Goal: Task Accomplishment & Management: Use online tool/utility

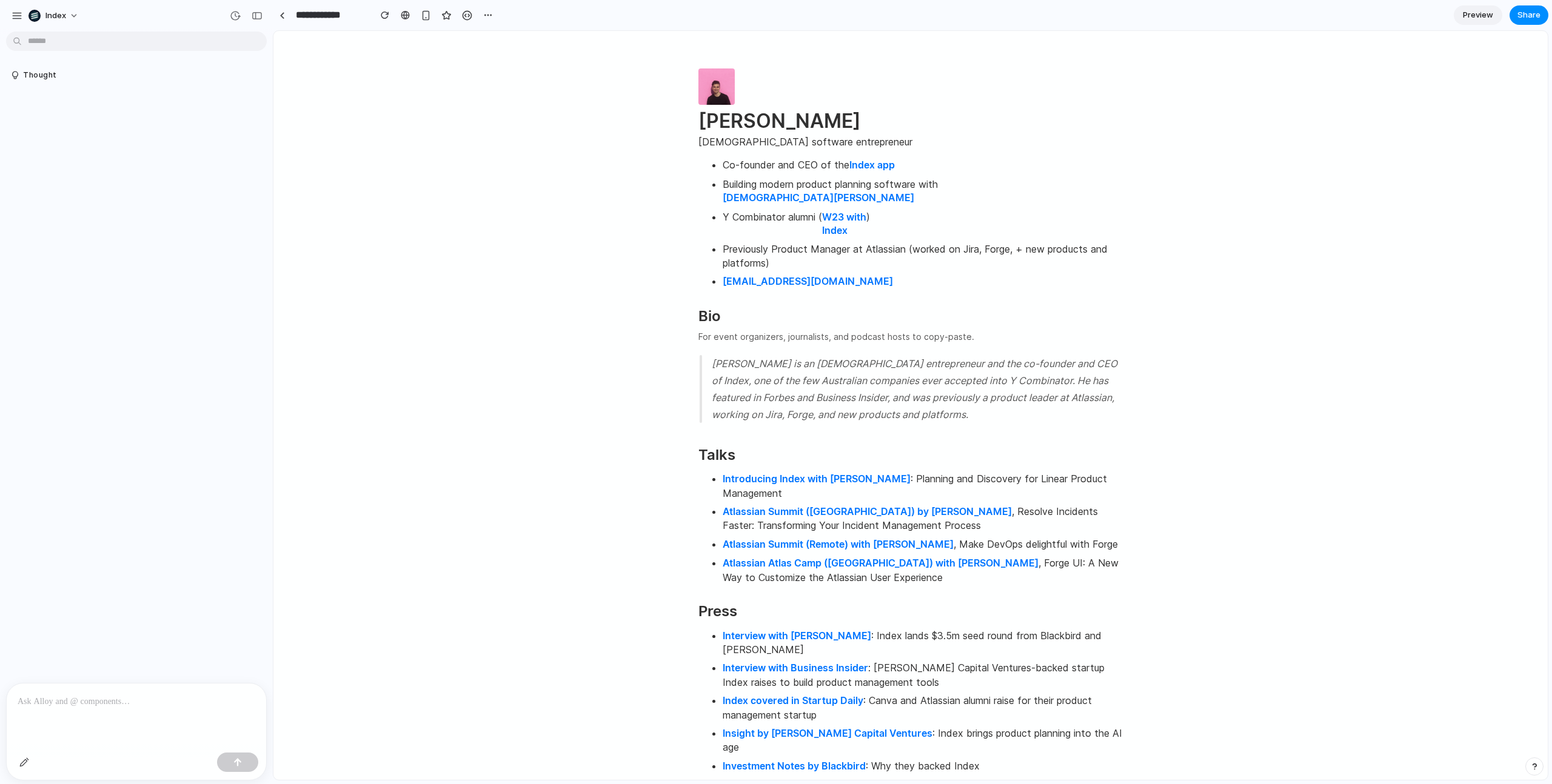
click at [67, 705] on p at bounding box center [136, 701] width 237 height 14
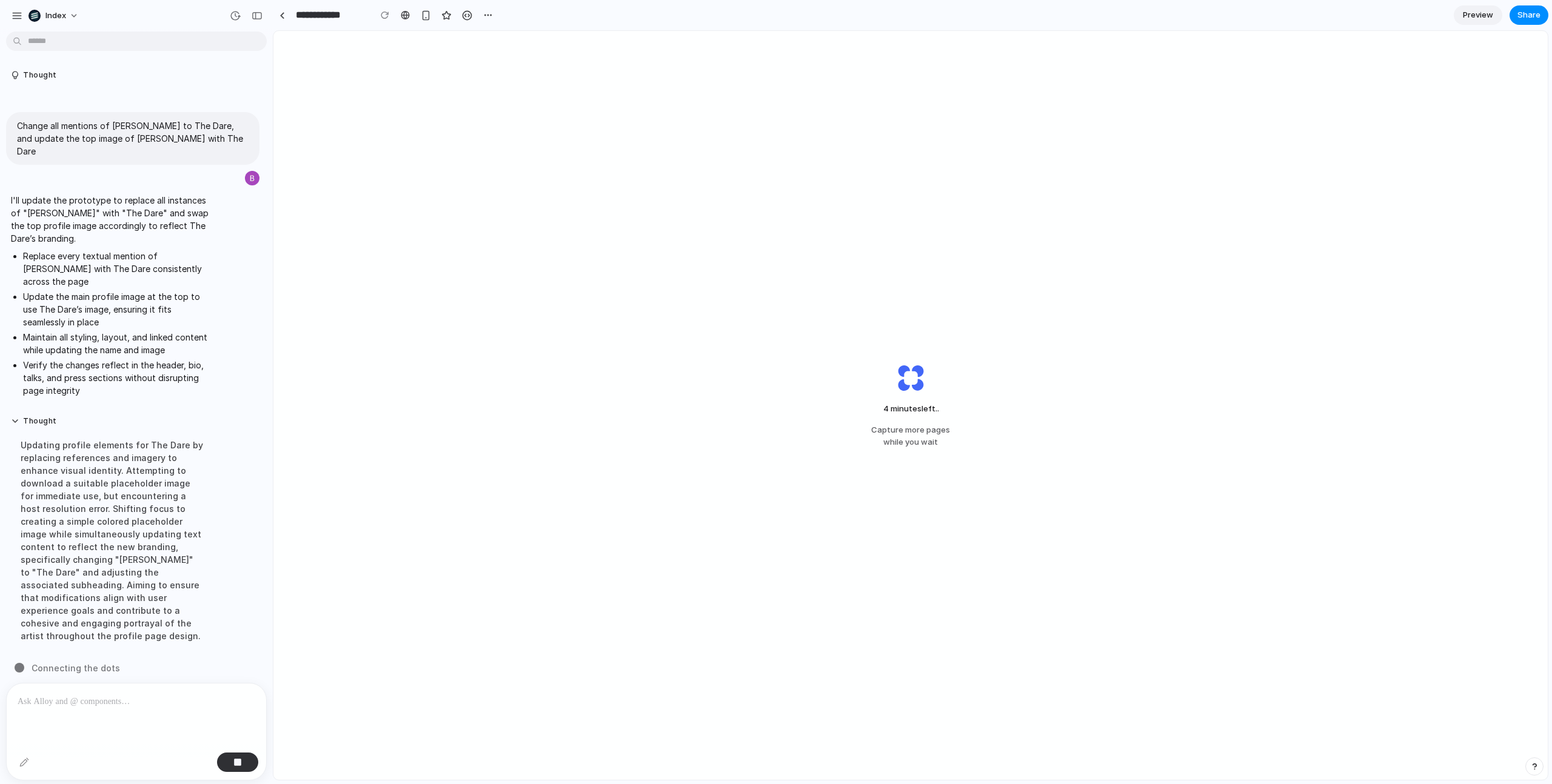
click at [118, 556] on div "Updating profile elements for The Dare by replacing references and imagery to e…" at bounding box center [112, 540] width 202 height 218
click at [619, 244] on div "4 minutes left ... Capture more pages while you wait" at bounding box center [910, 406] width 1274 height 749
click at [102, 520] on div "Updating profile elements for The Dare by replacing references and imagery to e…" at bounding box center [112, 540] width 202 height 218
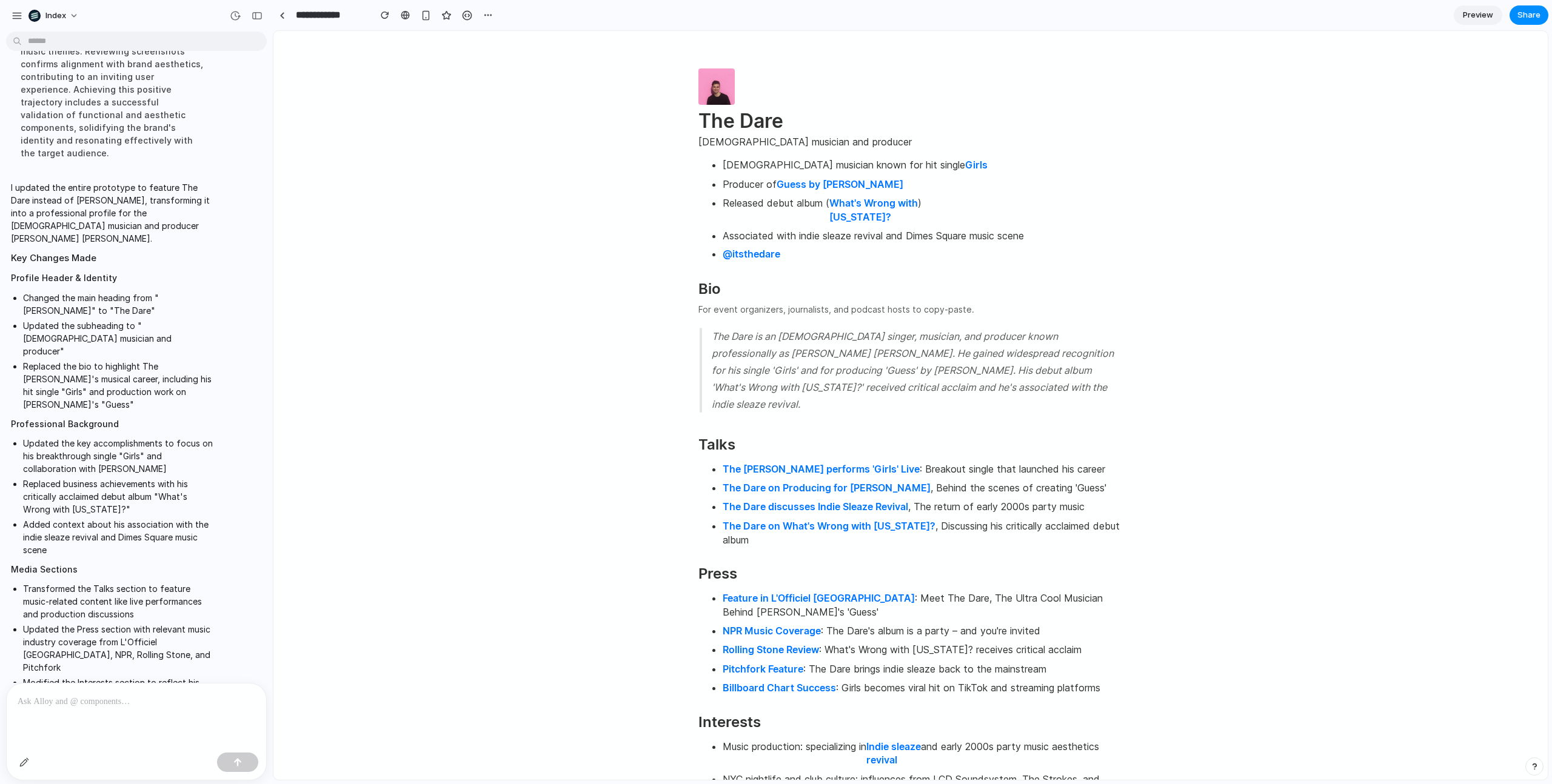
click at [67, 726] on div at bounding box center [136, 716] width 259 height 64
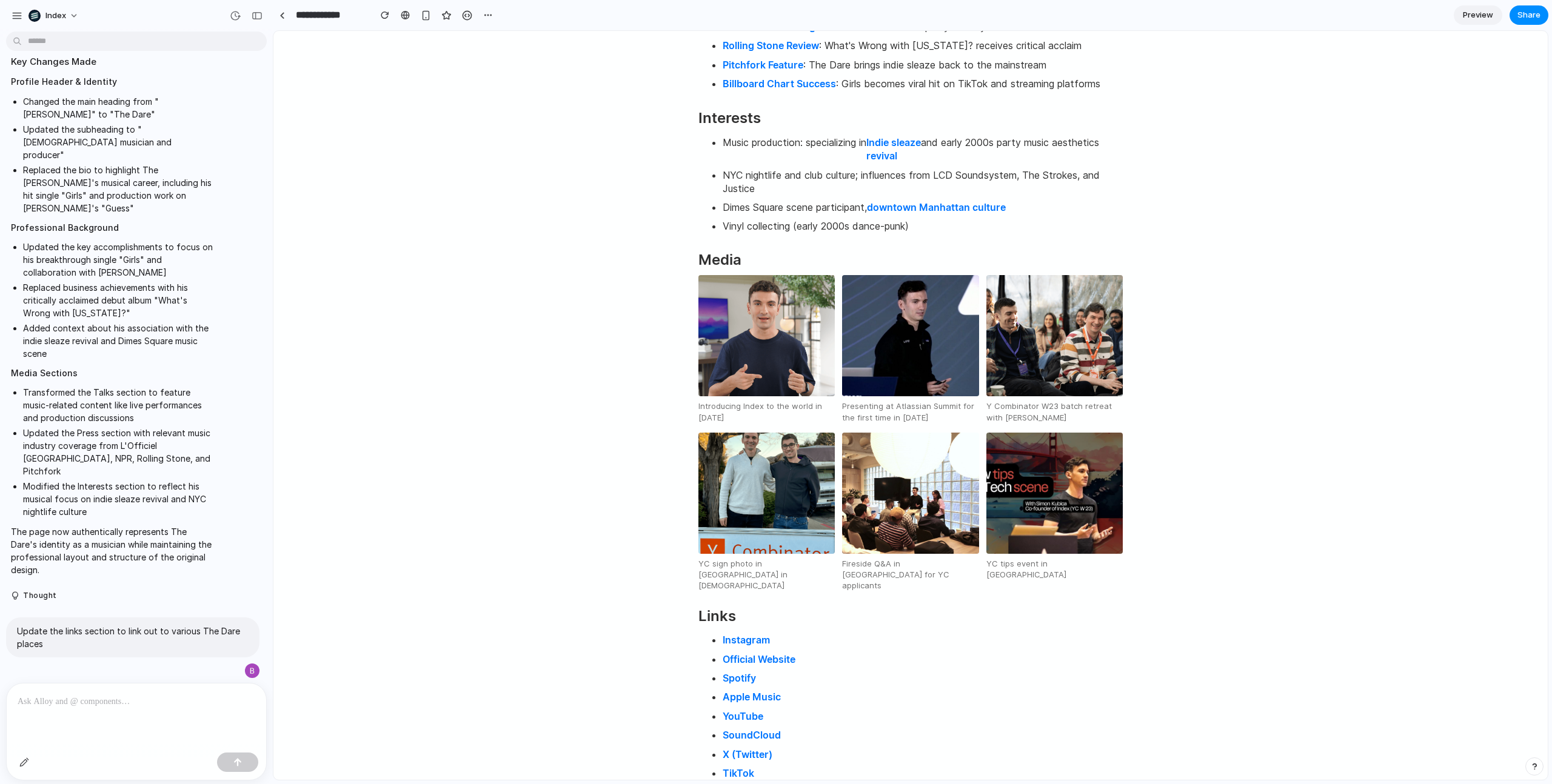
scroll to position [975, 0]
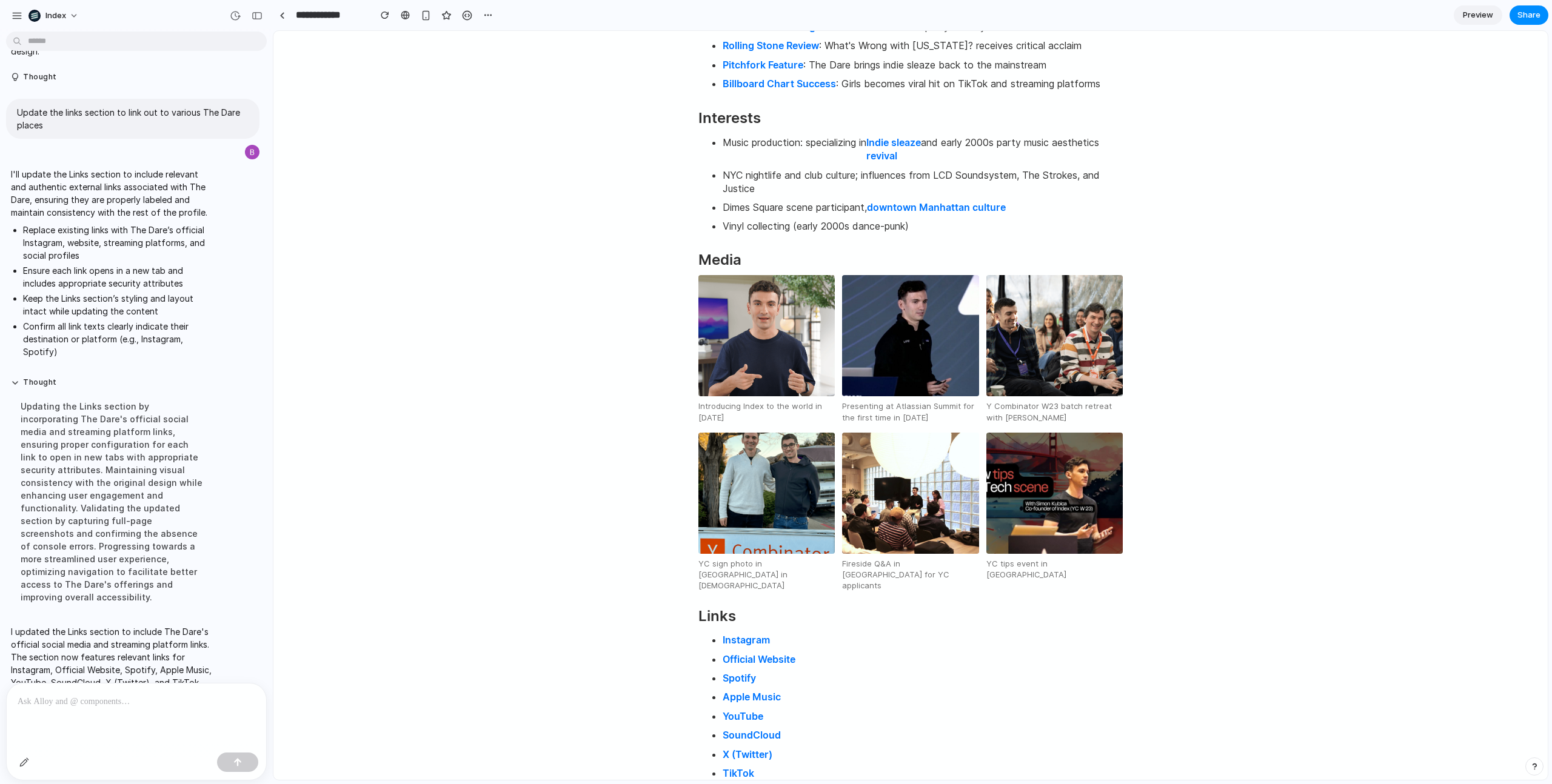
click at [78, 712] on div at bounding box center [136, 716] width 259 height 64
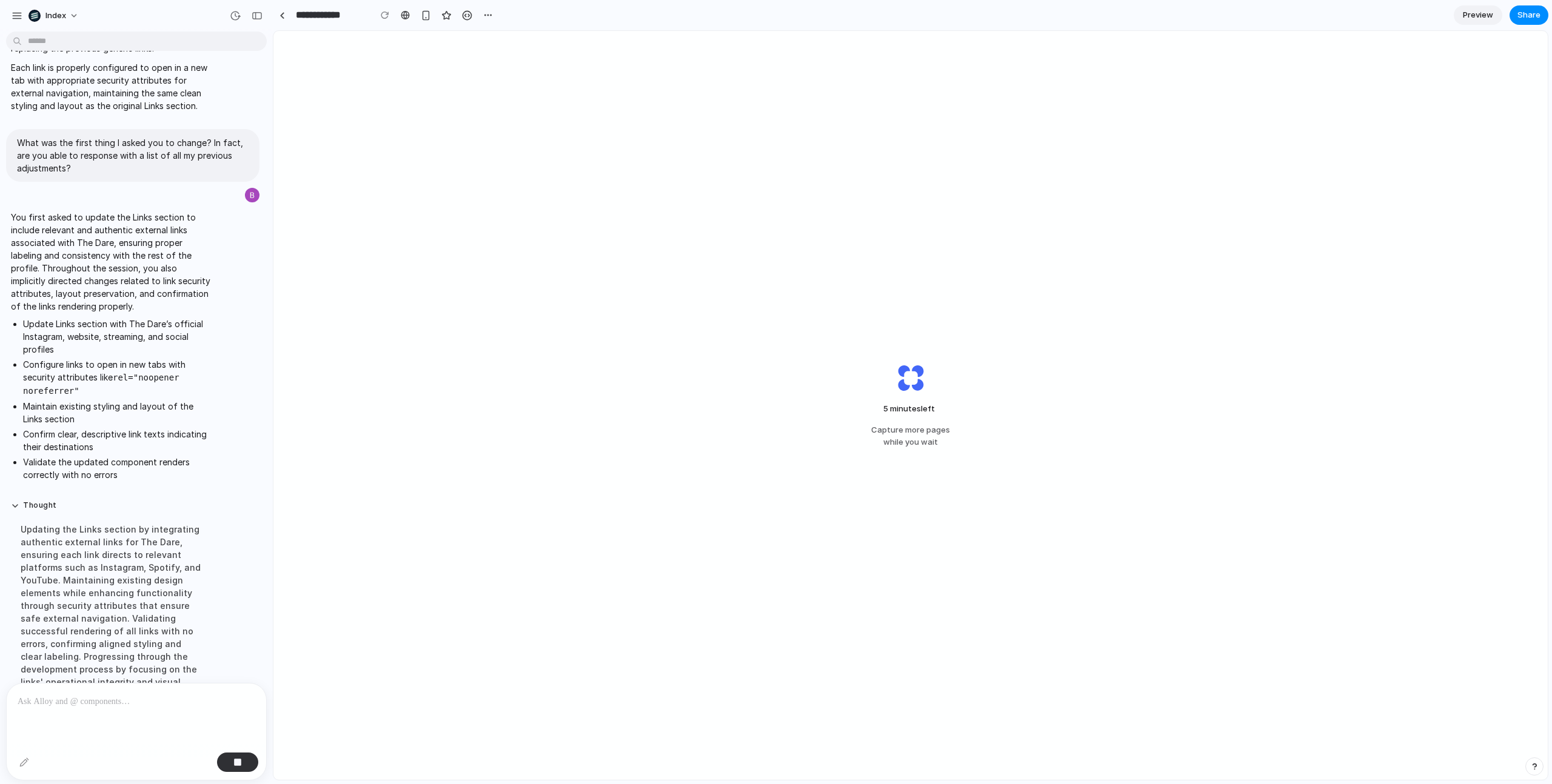
scroll to position [1400, 0]
click at [119, 620] on div "Updating the Links section by integrating authentic external links for The Dare…" at bounding box center [112, 624] width 202 height 218
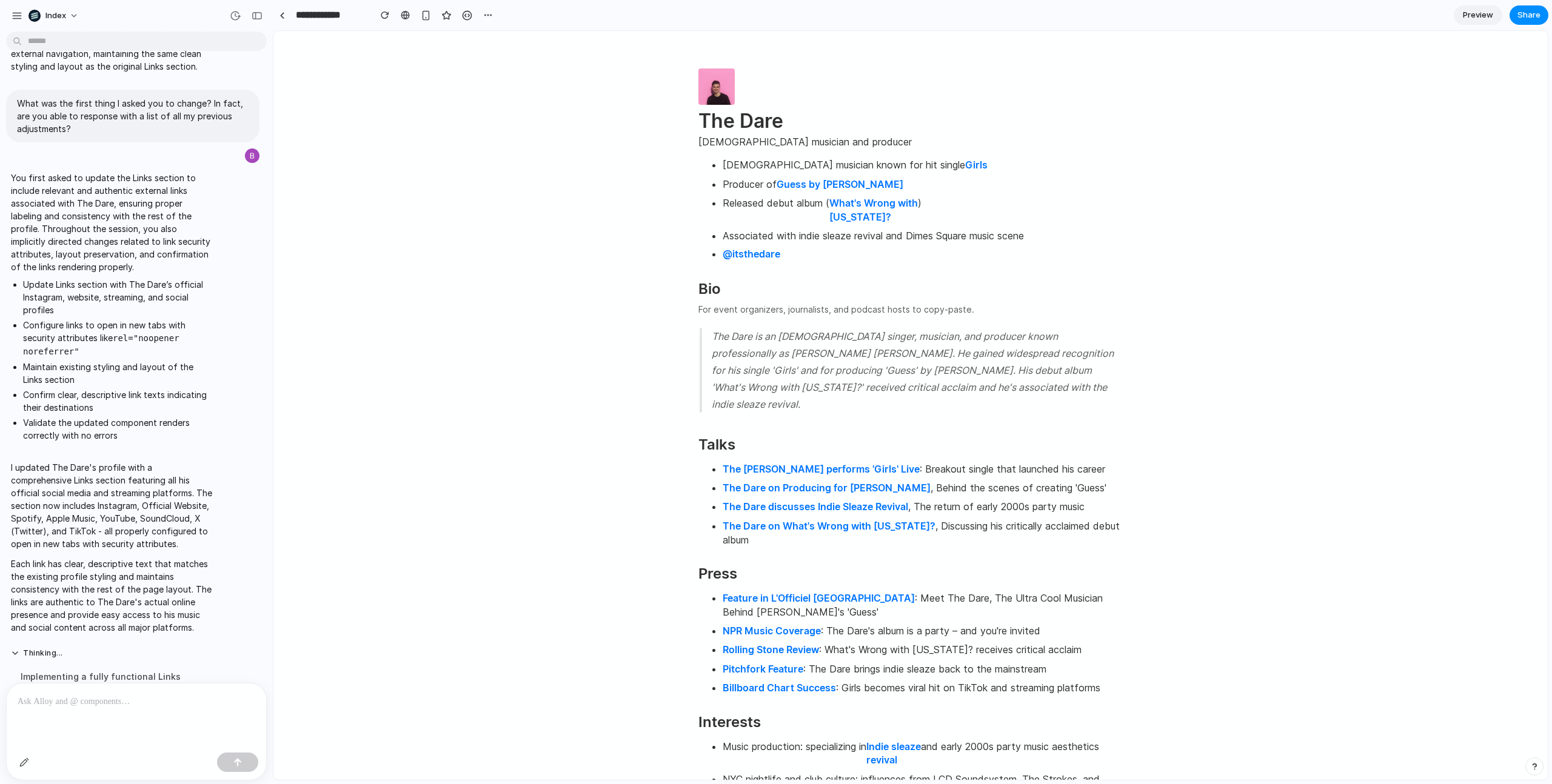
scroll to position [1445, 0]
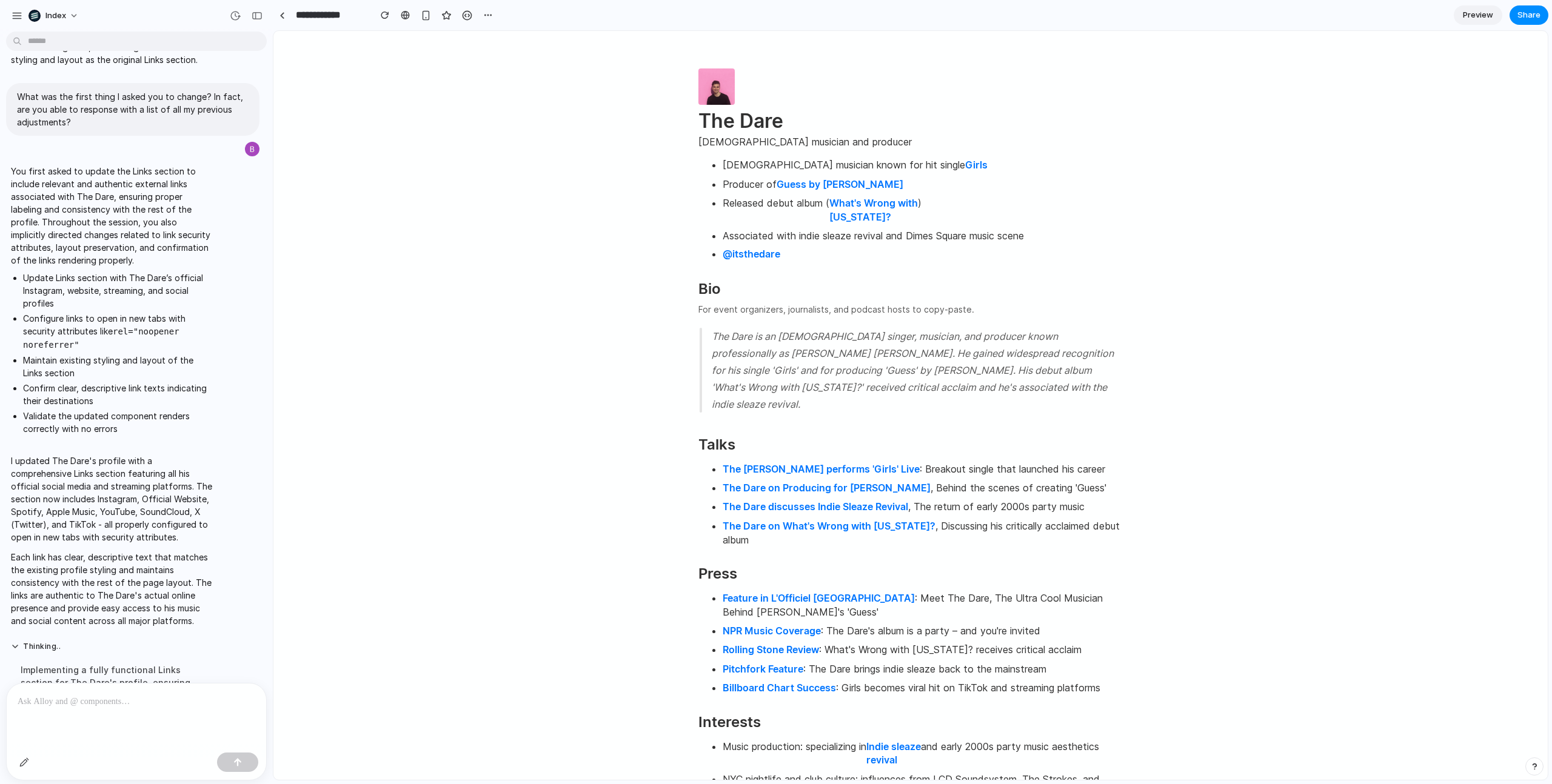
click at [125, 702] on p at bounding box center [136, 701] width 237 height 14
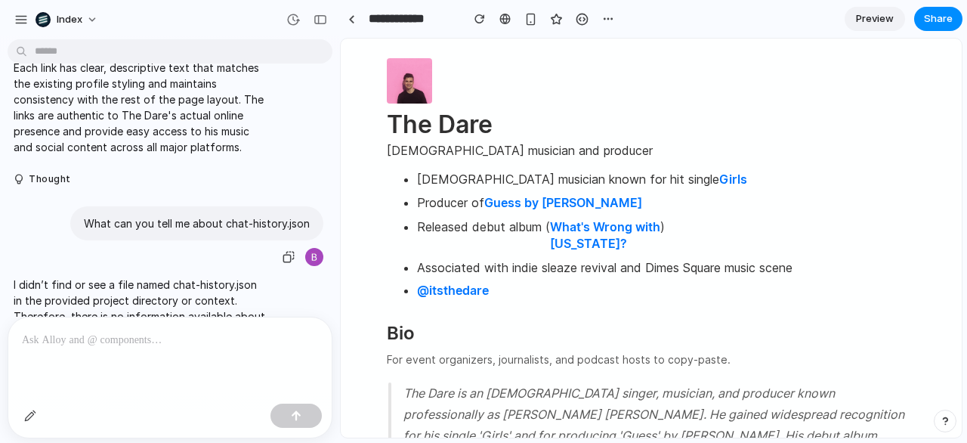
scroll to position [2429, 0]
